Goal: Transaction & Acquisition: Purchase product/service

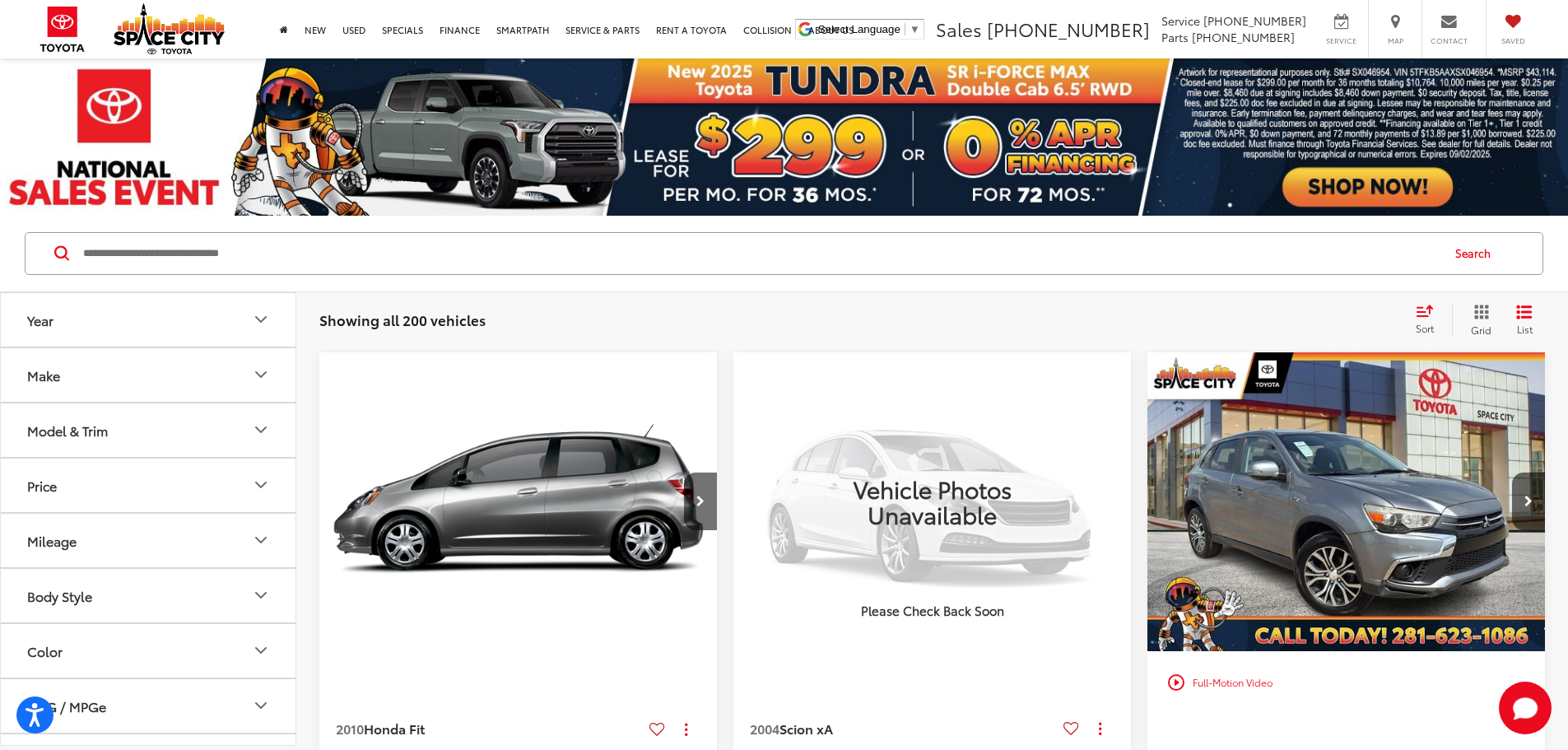
click at [130, 421] on button "Model & Trim" at bounding box center [149, 430] width 296 height 53
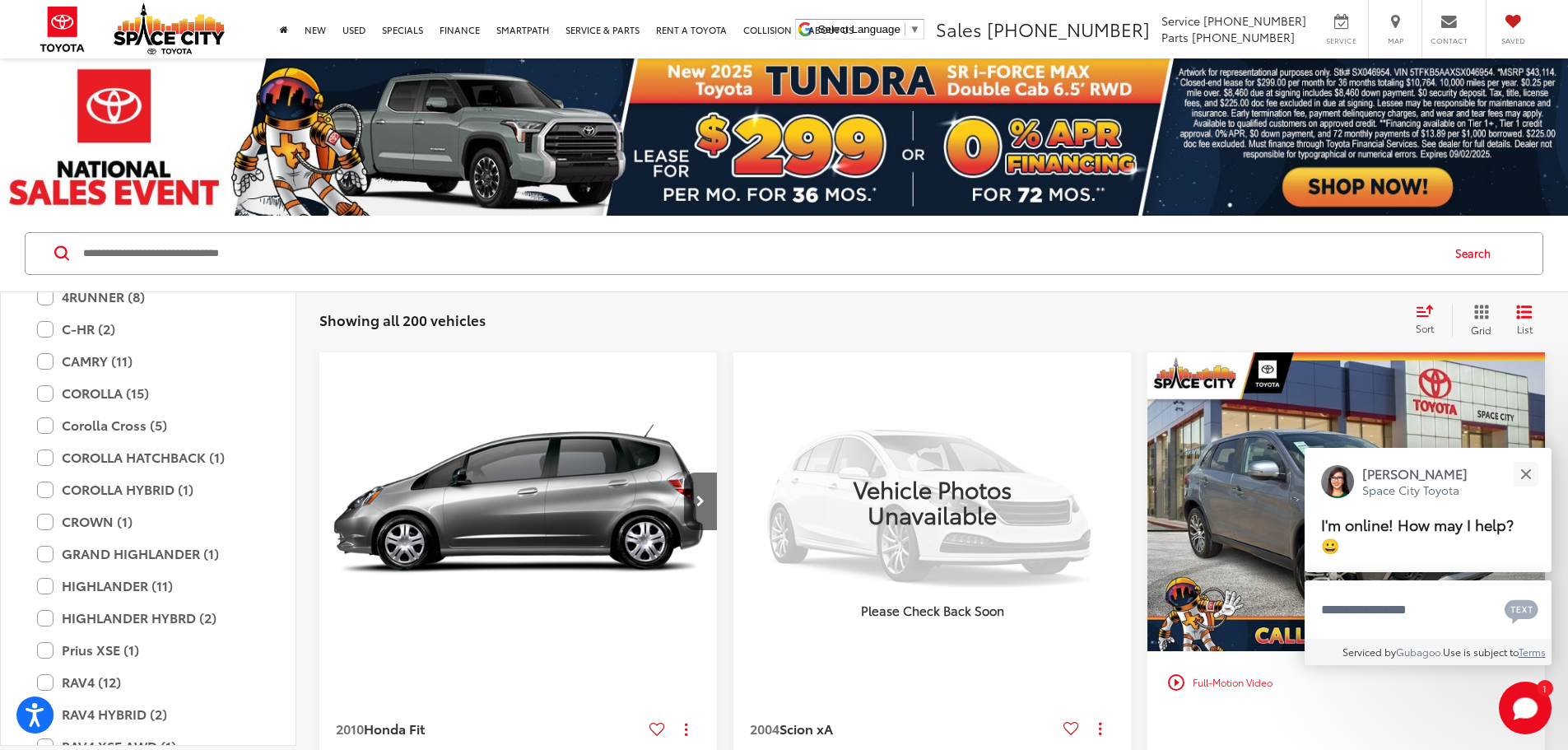
scroll to position [3212, 0]
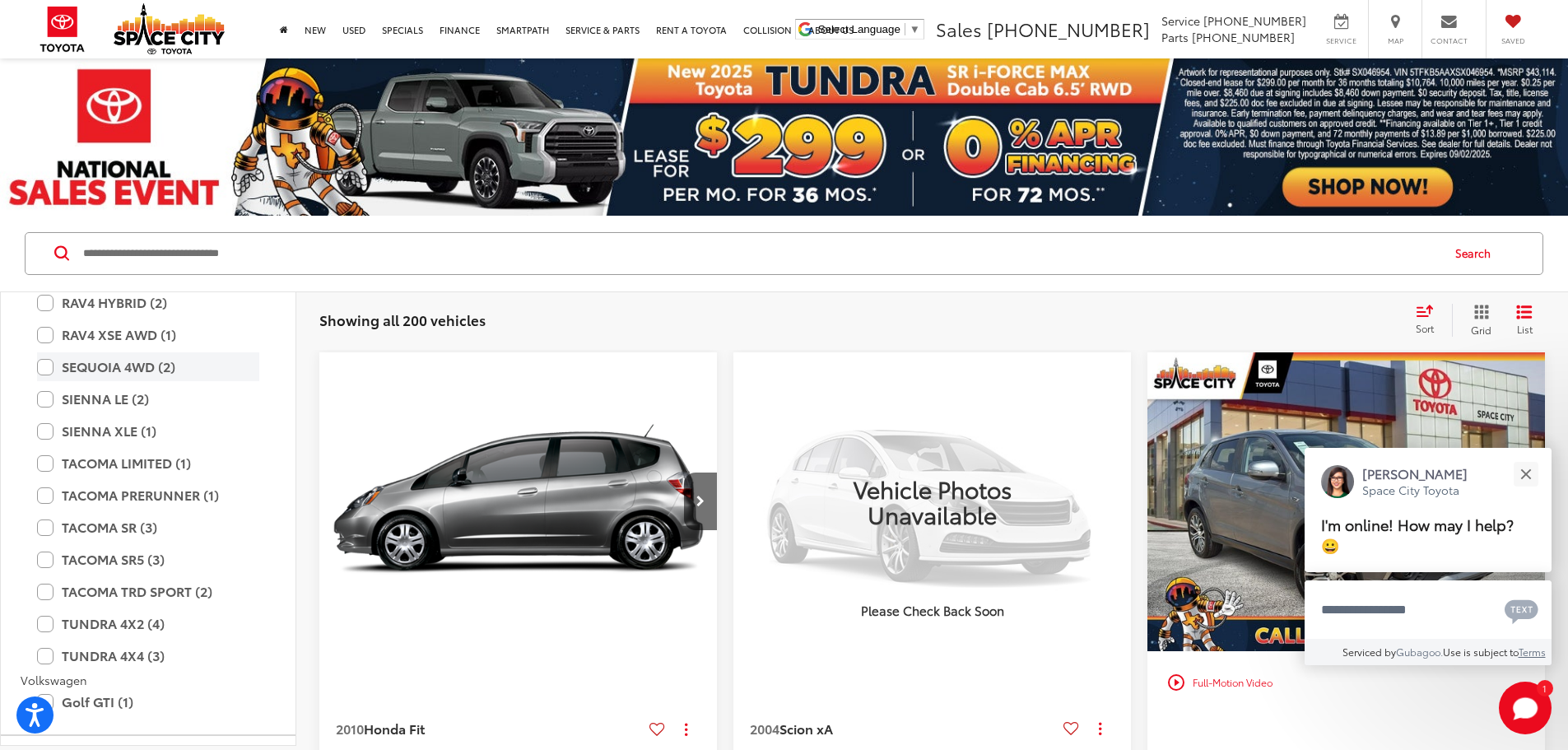
click at [45, 368] on label "SEQUOIA 4WD (2)" at bounding box center [148, 367] width 222 height 29
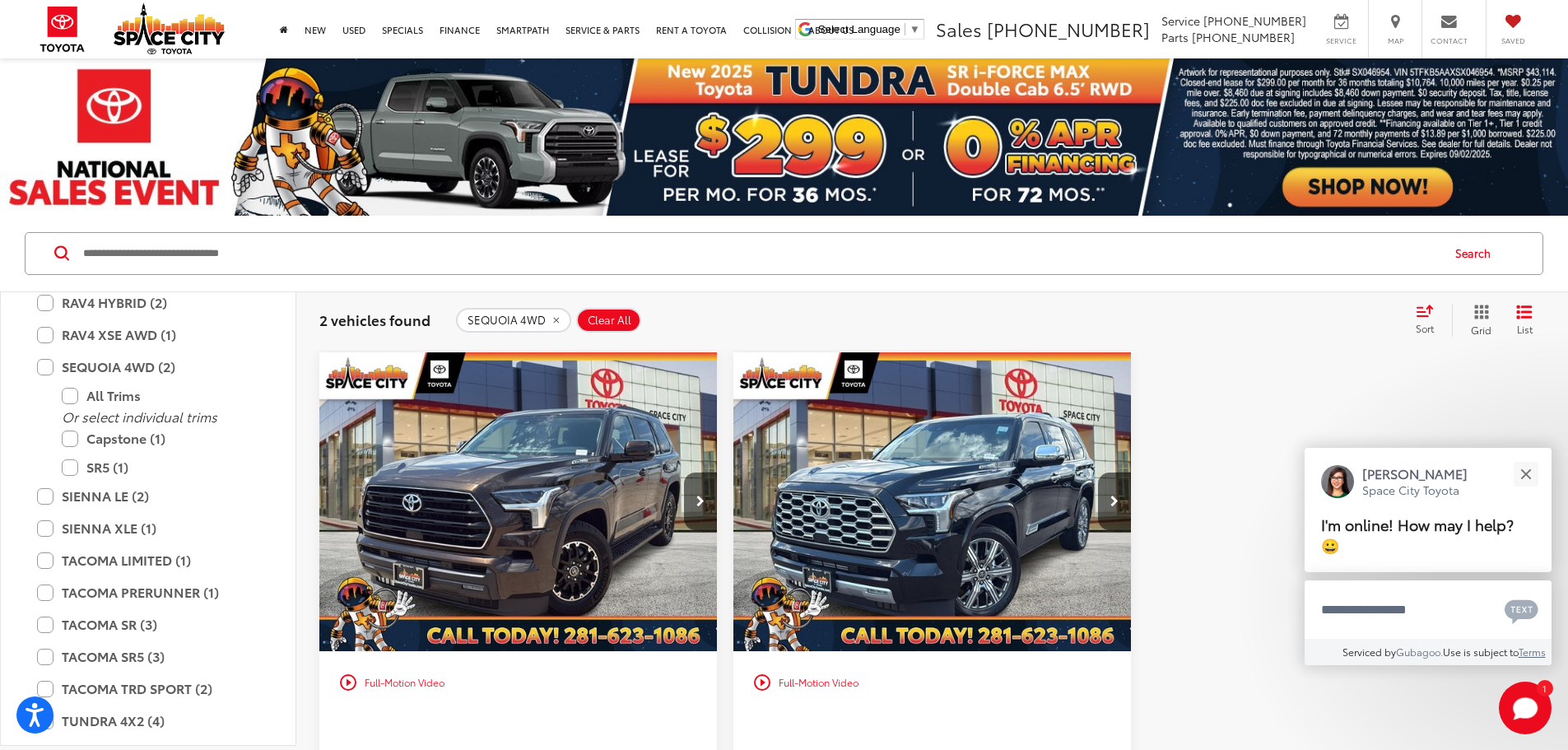
click at [765, 466] on img "2024 Toyota SEQUOIA 4WD Capstone 0" at bounding box center [932, 502] width 400 height 301
